Goal: Obtain resource: Obtain resource

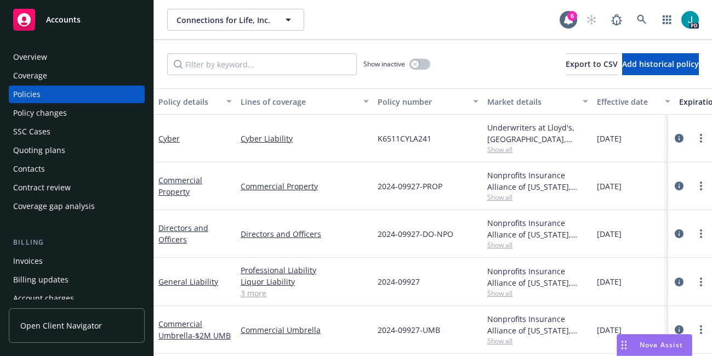
click at [53, 56] on div "Overview" at bounding box center [76, 57] width 127 height 18
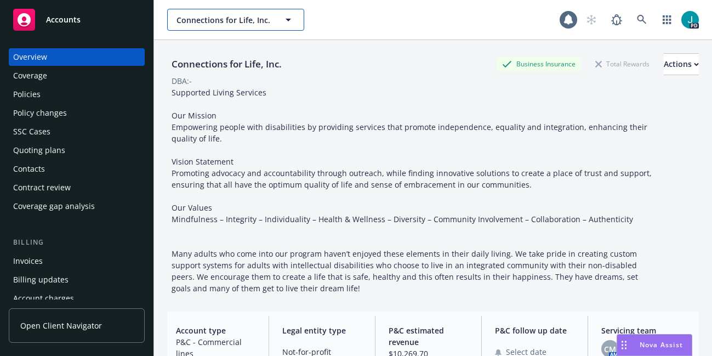
click at [197, 16] on span "Connections for Life, Inc." at bounding box center [224, 20] width 95 height 12
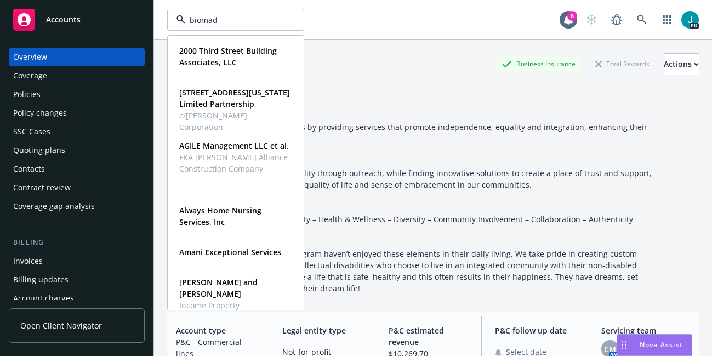
type input "biomade"
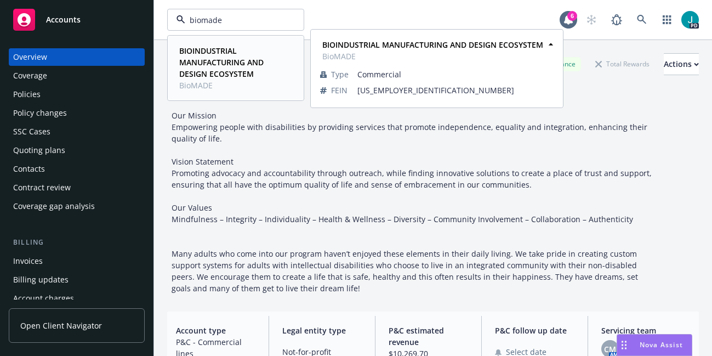
click at [195, 60] on strong "BIOINDUSTRIAL MANUFACTURING AND DESIGN ECOSYSTEM" at bounding box center [221, 62] width 84 height 33
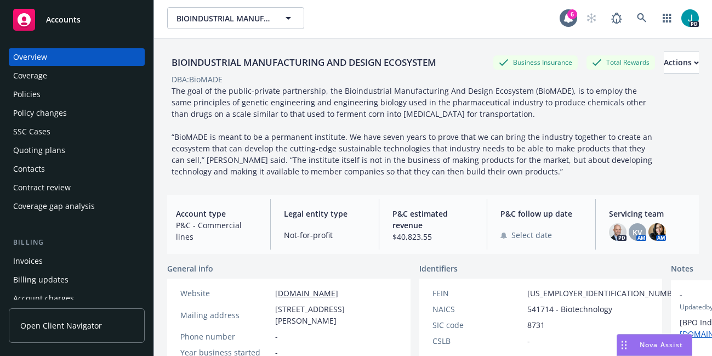
scroll to position [2, 0]
click at [41, 95] on div "Policies" at bounding box center [76, 95] width 127 height 18
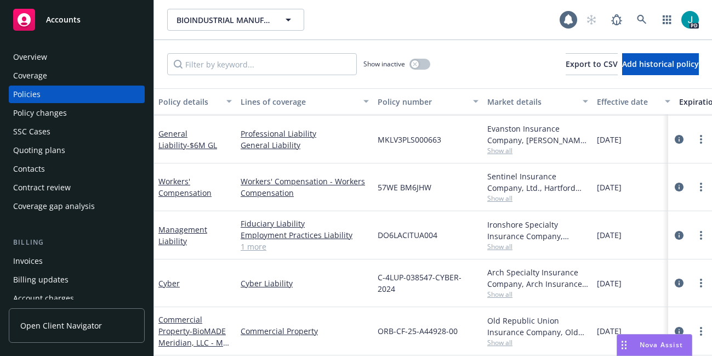
scroll to position [61, 0]
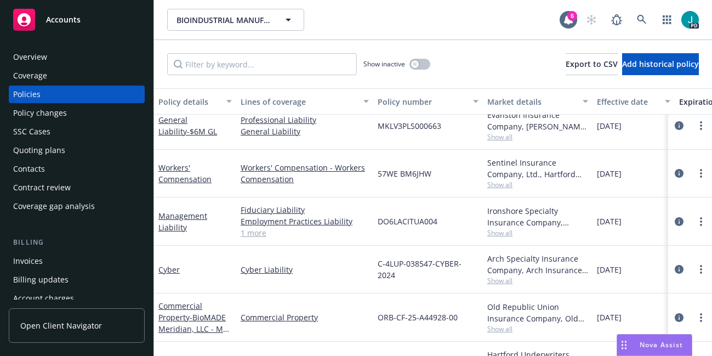
click at [66, 59] on div "Overview" at bounding box center [76, 57] width 127 height 18
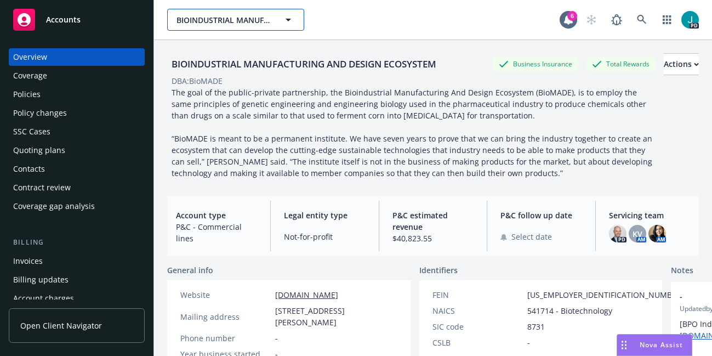
click at [228, 19] on span "BIOINDUSTRIAL MANUFACTURING AND DESIGN ECOSYSTEM" at bounding box center [224, 20] width 95 height 12
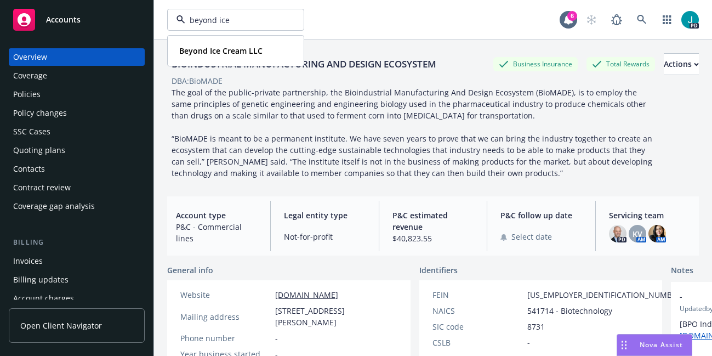
type input "beyond ice"
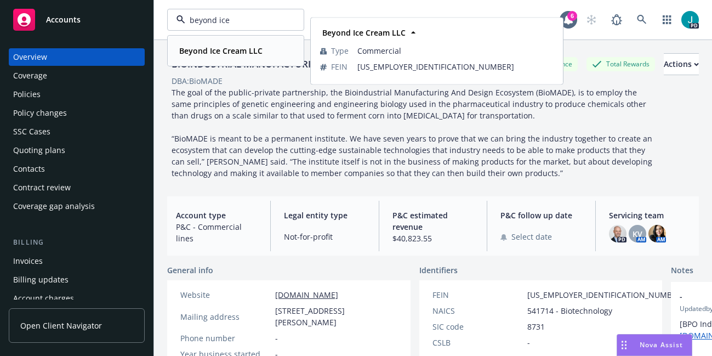
click at [216, 51] on strong "Beyond Ice Cream LLC" at bounding box center [220, 51] width 83 height 10
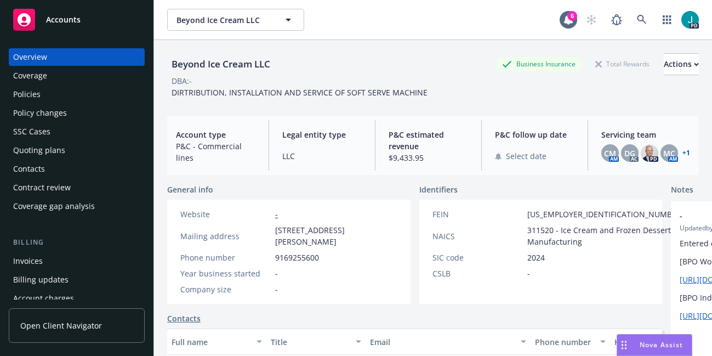
click at [53, 96] on div "Policies" at bounding box center [76, 95] width 127 height 18
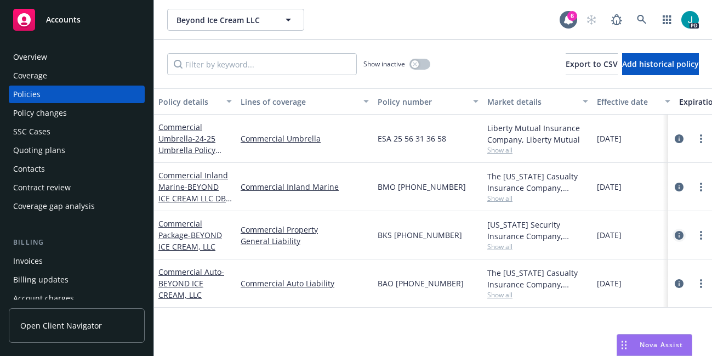
click at [678, 232] on icon "circleInformation" at bounding box center [679, 235] width 9 height 9
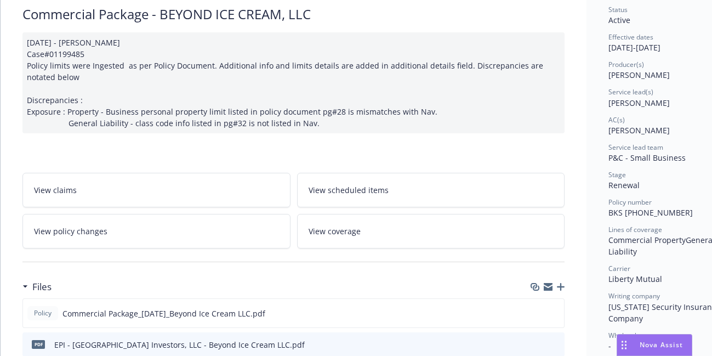
scroll to position [115, 0]
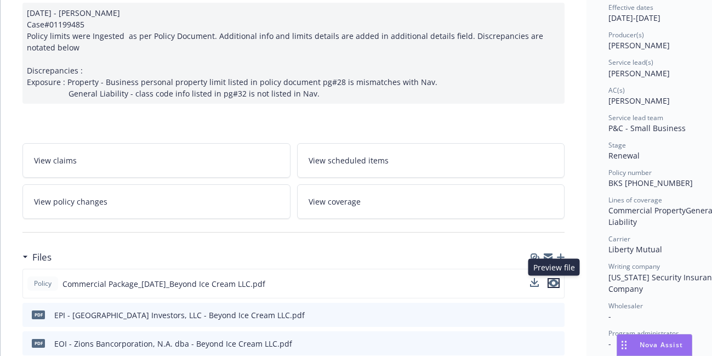
click at [559, 283] on button "preview file" at bounding box center [554, 283] width 12 height 10
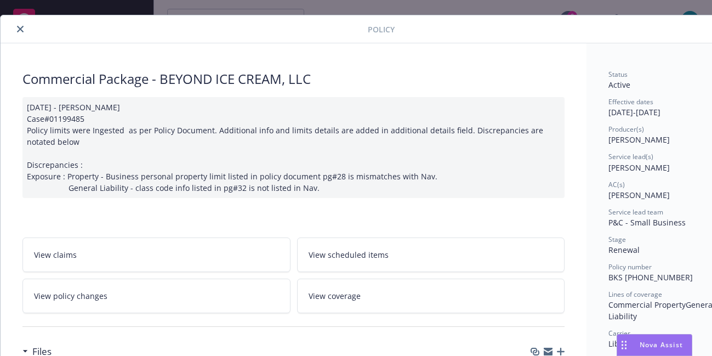
scroll to position [0, 0]
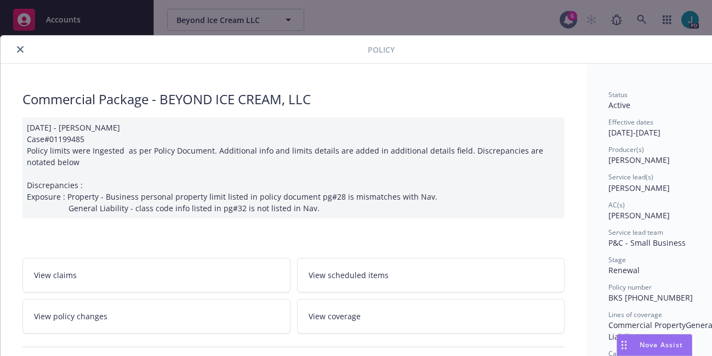
click at [20, 50] on icon "close" at bounding box center [20, 49] width 7 height 7
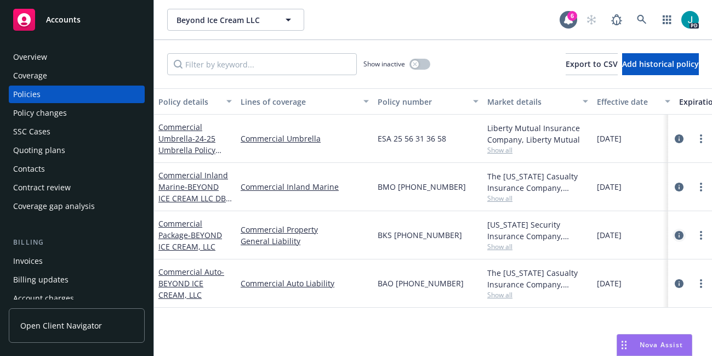
click at [679, 234] on icon "circleInformation" at bounding box center [679, 235] width 9 height 9
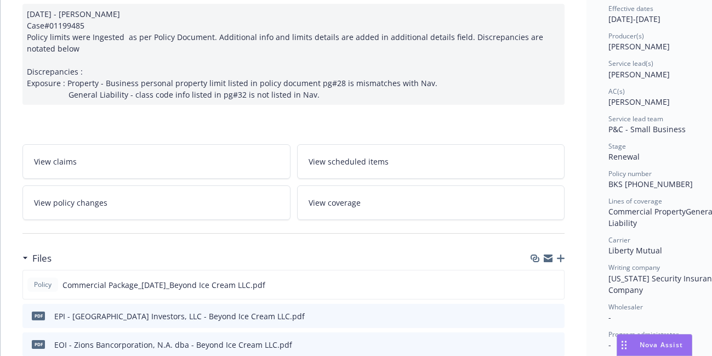
scroll to position [221, 0]
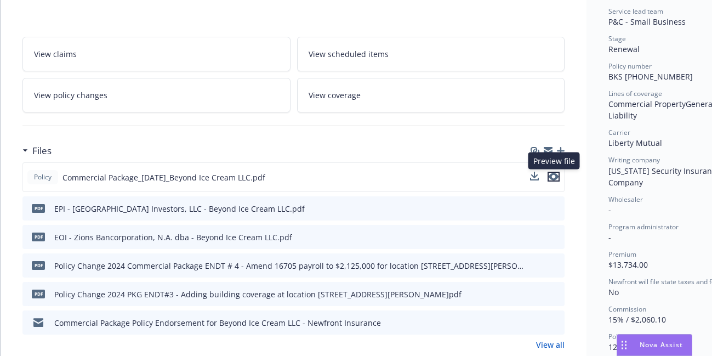
click at [551, 175] on icon "preview file" at bounding box center [554, 177] width 10 height 8
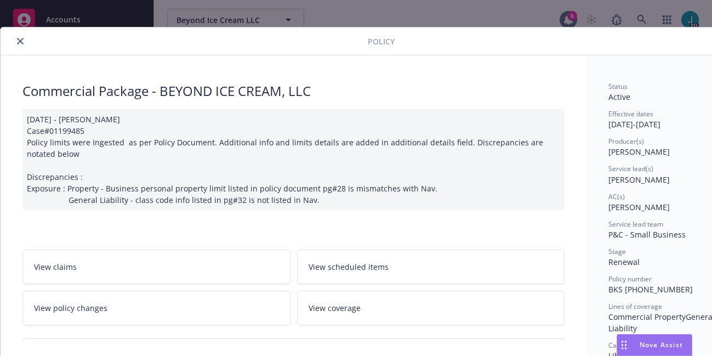
scroll to position [0, 0]
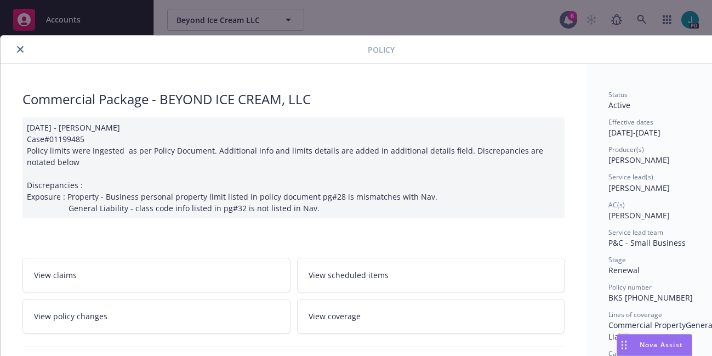
click at [20, 47] on icon "close" at bounding box center [20, 49] width 7 height 7
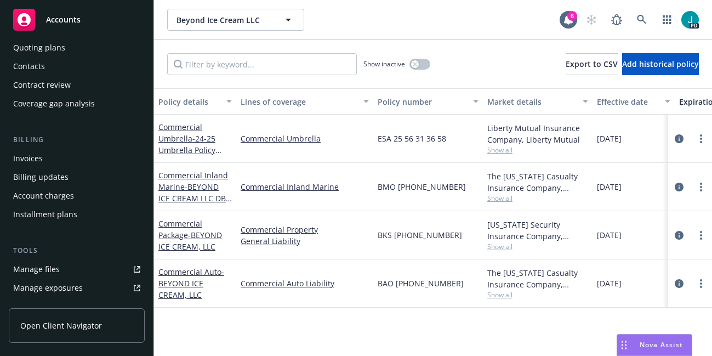
scroll to position [177, 0]
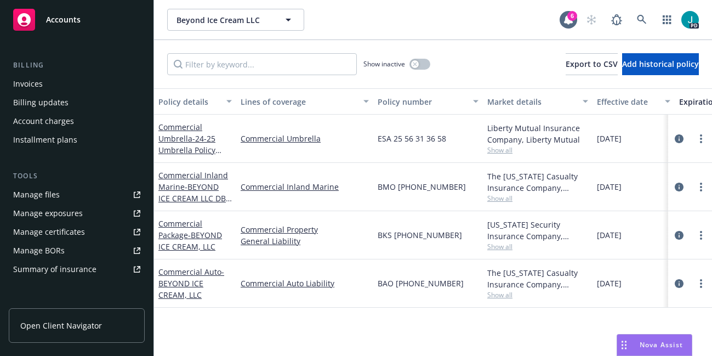
click at [66, 232] on div "Manage certificates" at bounding box center [49, 232] width 72 height 18
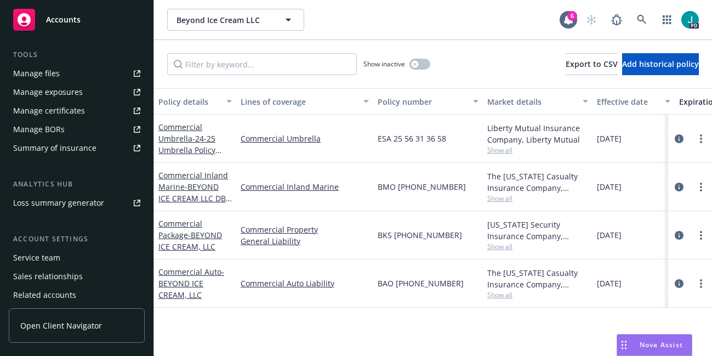
scroll to position [288, 0]
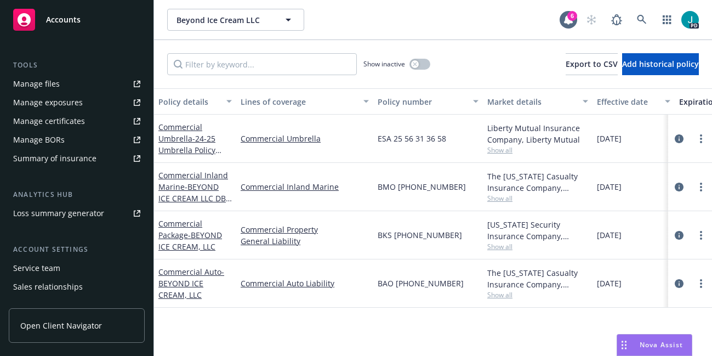
click at [71, 123] on div "Manage certificates" at bounding box center [49, 121] width 72 height 18
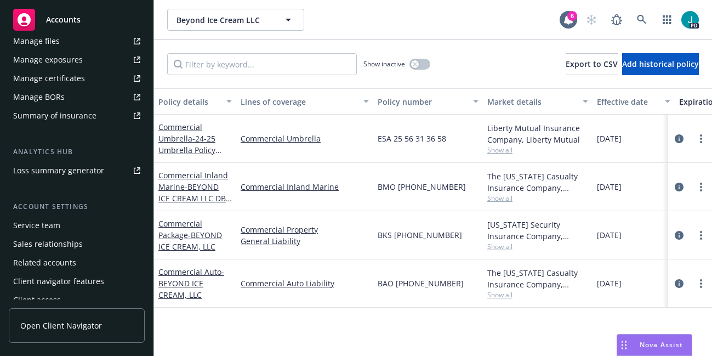
scroll to position [272, 0]
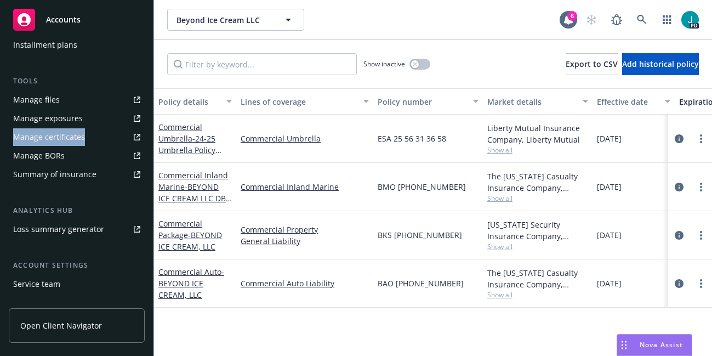
click at [69, 141] on div "Manage certificates" at bounding box center [49, 137] width 72 height 18
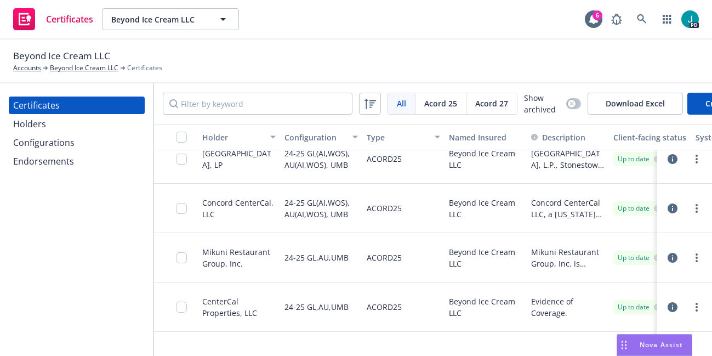
scroll to position [520, 0]
